Goal: Task Accomplishment & Management: Use online tool/utility

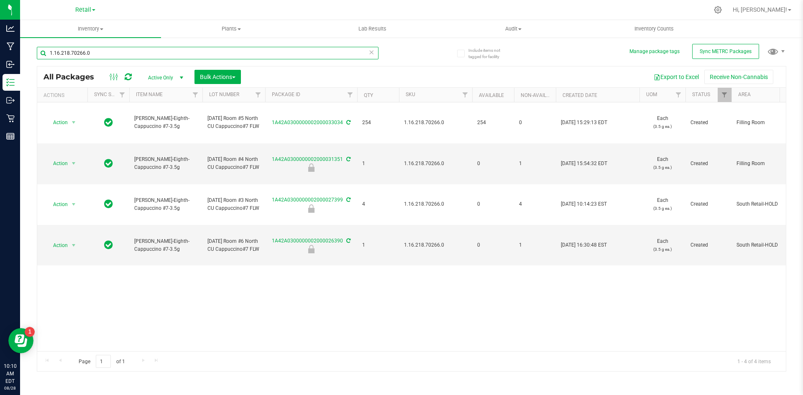
click at [108, 55] on input "1.16.218.70266.0" at bounding box center [208, 53] width 342 height 13
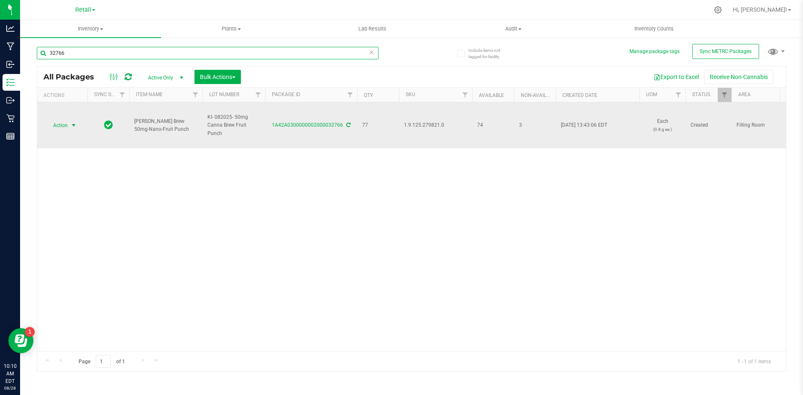
type input "32766"
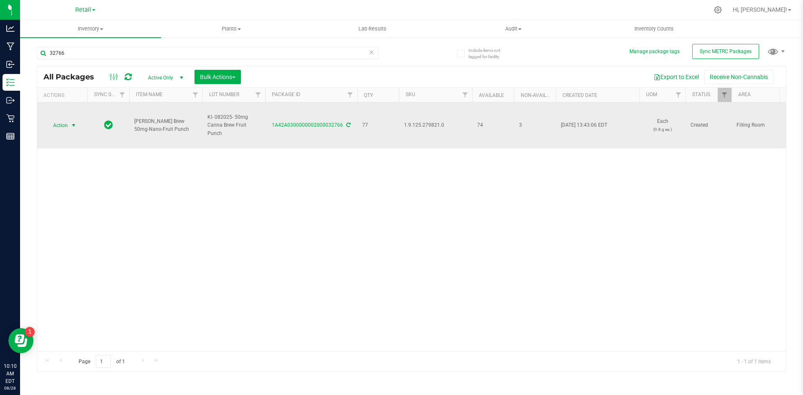
click at [66, 122] on span "Action" at bounding box center [57, 126] width 23 height 12
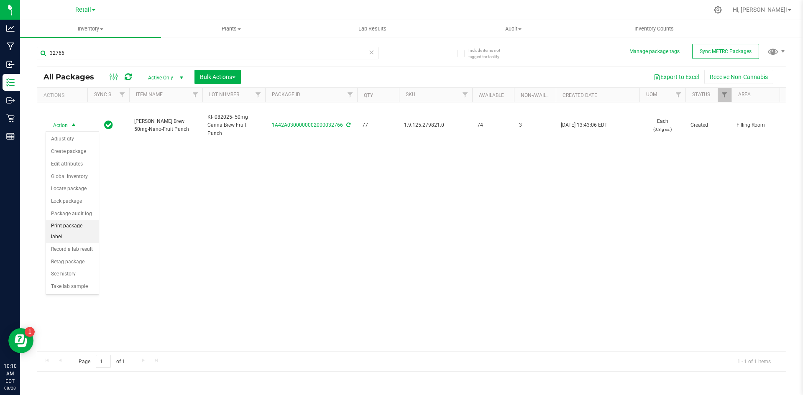
click at [70, 225] on li "Print package label" at bounding box center [72, 231] width 53 height 23
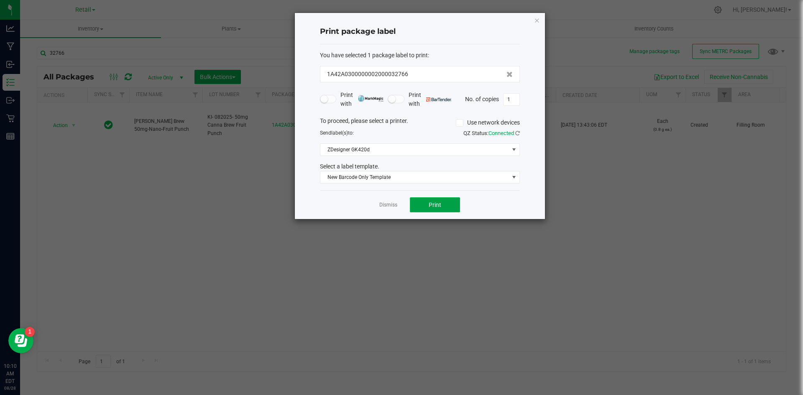
click at [428, 208] on button "Print" at bounding box center [435, 204] width 50 height 15
